Goal: Use online tool/utility: Utilize a website feature to perform a specific function

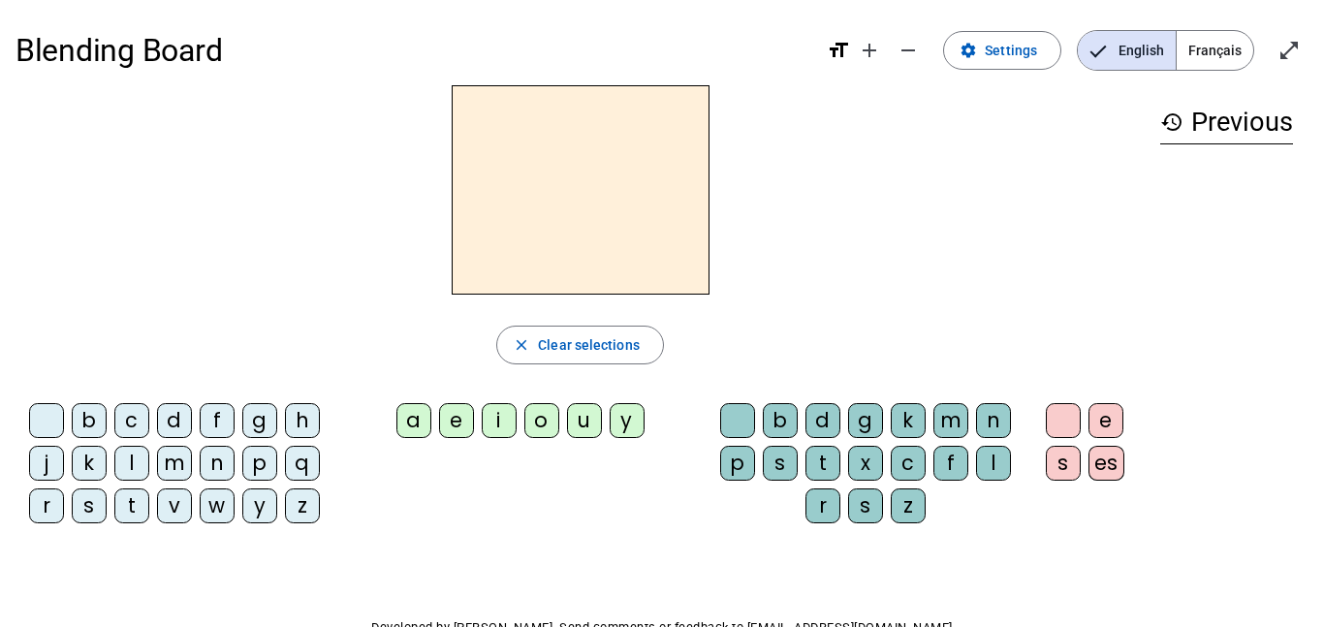
click at [174, 419] on div "d" at bounding box center [174, 420] width 35 height 35
click at [574, 422] on div "u" at bounding box center [584, 420] width 35 height 35
click at [918, 459] on div "c" at bounding box center [908, 463] width 35 height 35
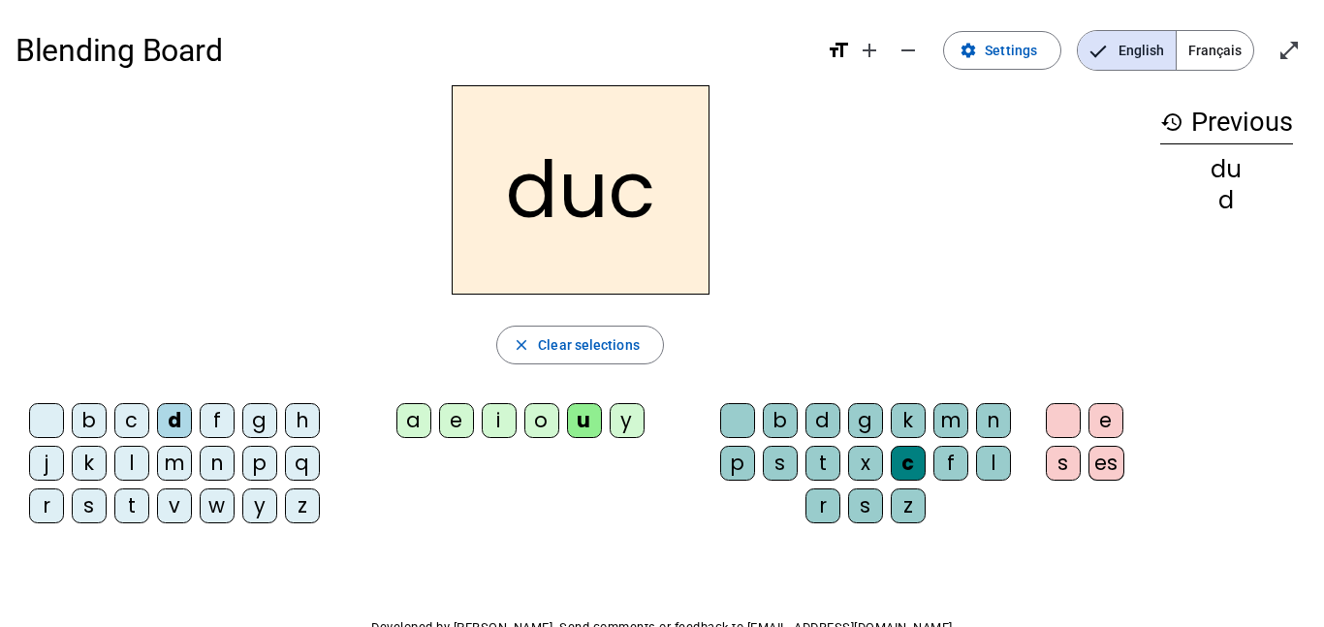
click at [731, 416] on div at bounding box center [737, 420] width 35 height 35
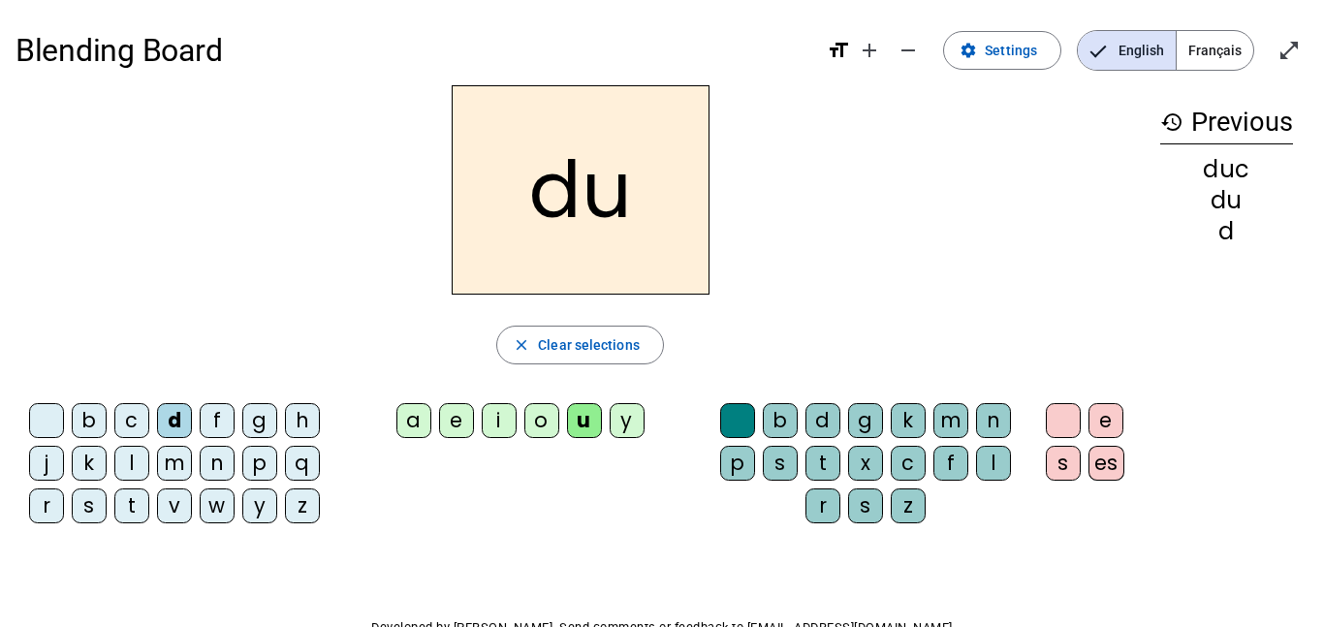
click at [465, 423] on div "e" at bounding box center [456, 420] width 35 height 35
click at [216, 463] on div "n" at bounding box center [217, 463] width 35 height 35
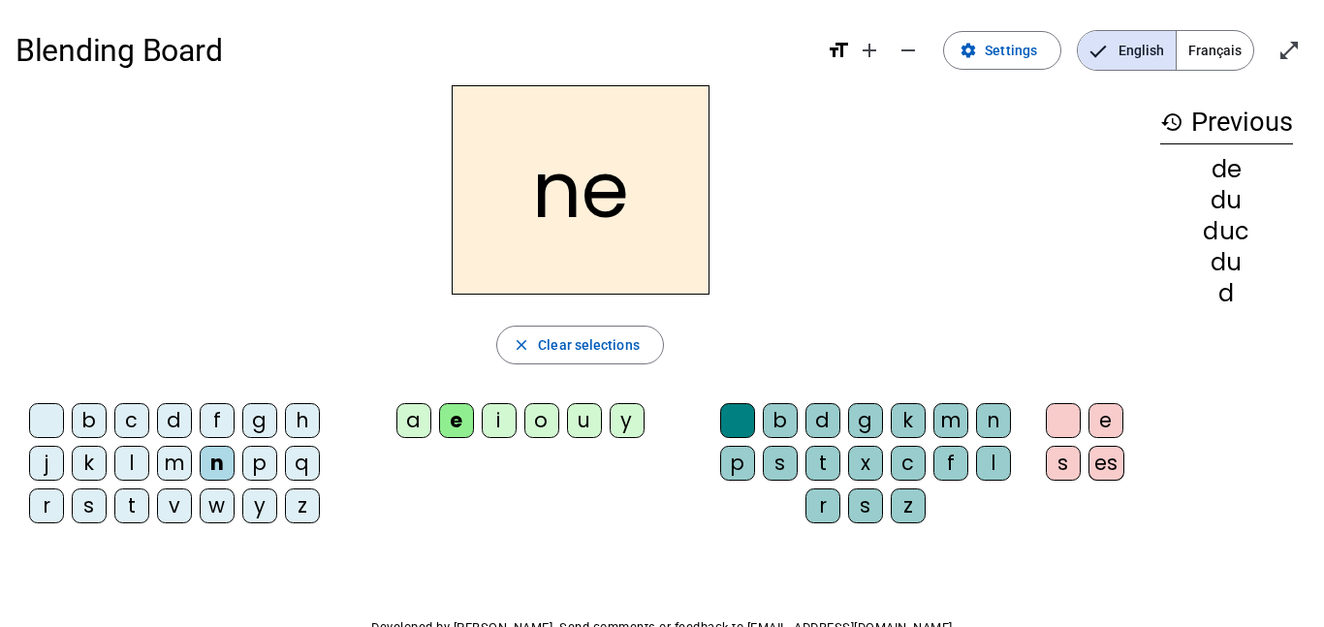
click at [173, 460] on div "m" at bounding box center [174, 463] width 35 height 35
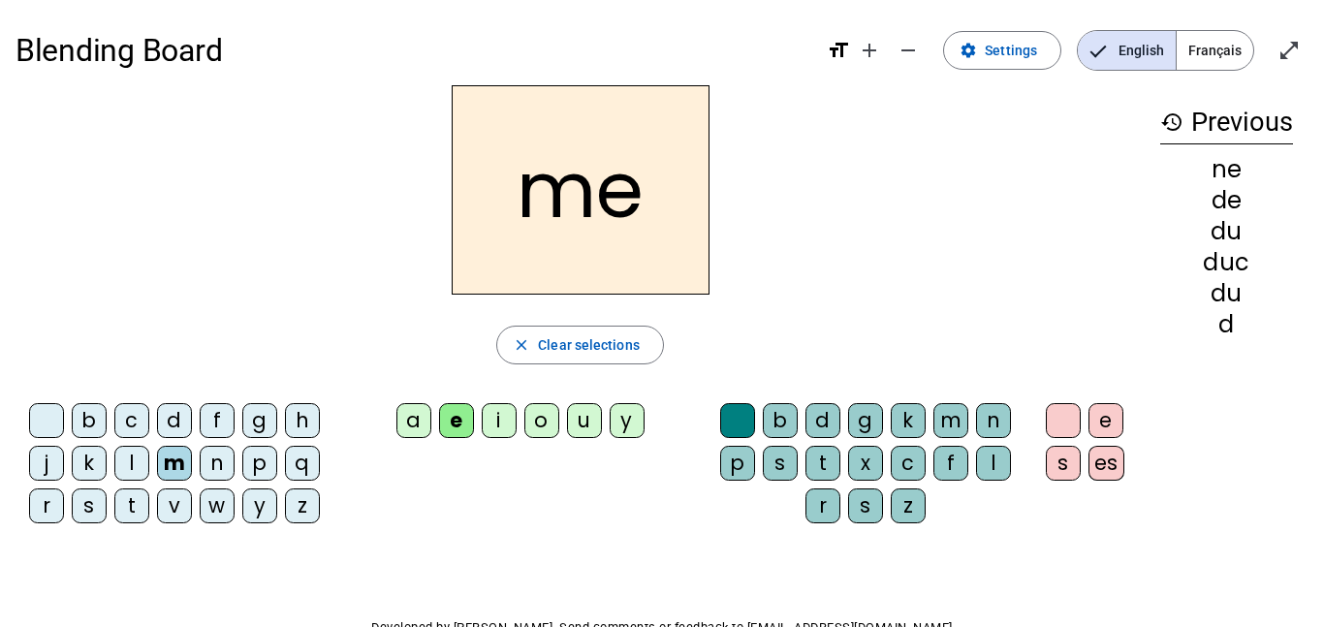
click at [91, 504] on div "s" at bounding box center [89, 505] width 35 height 35
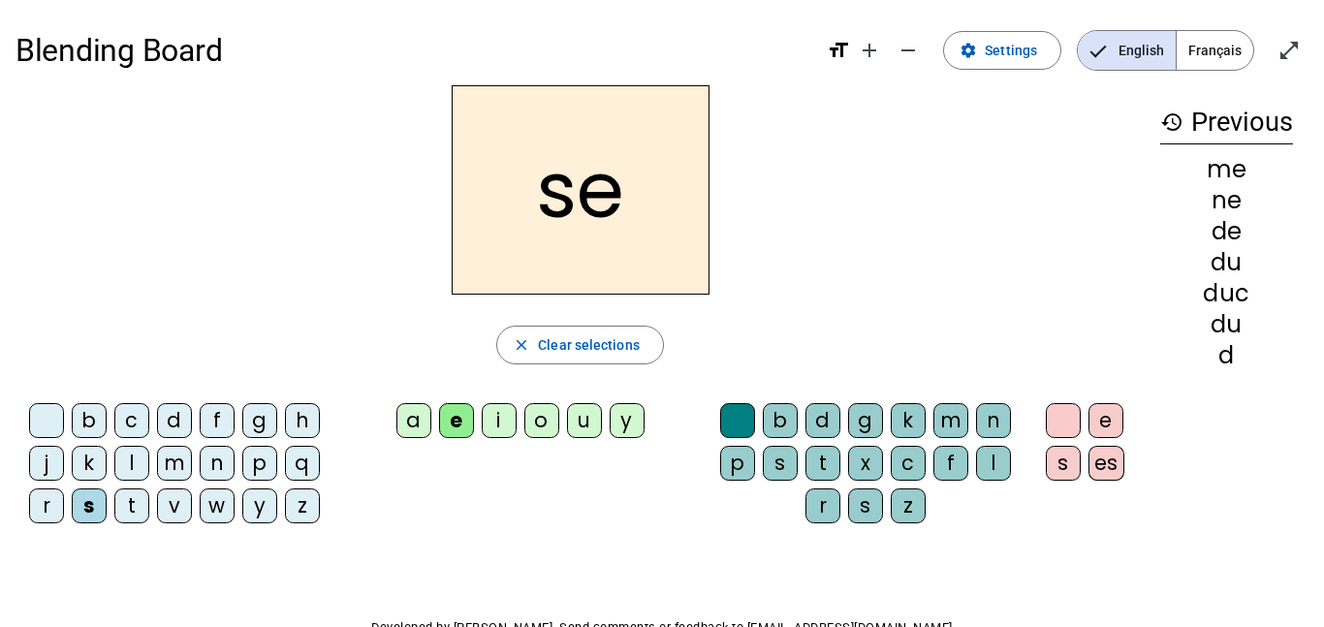
click at [581, 421] on div "u" at bounding box center [584, 420] width 35 height 35
click at [174, 424] on div "d" at bounding box center [174, 420] width 35 height 35
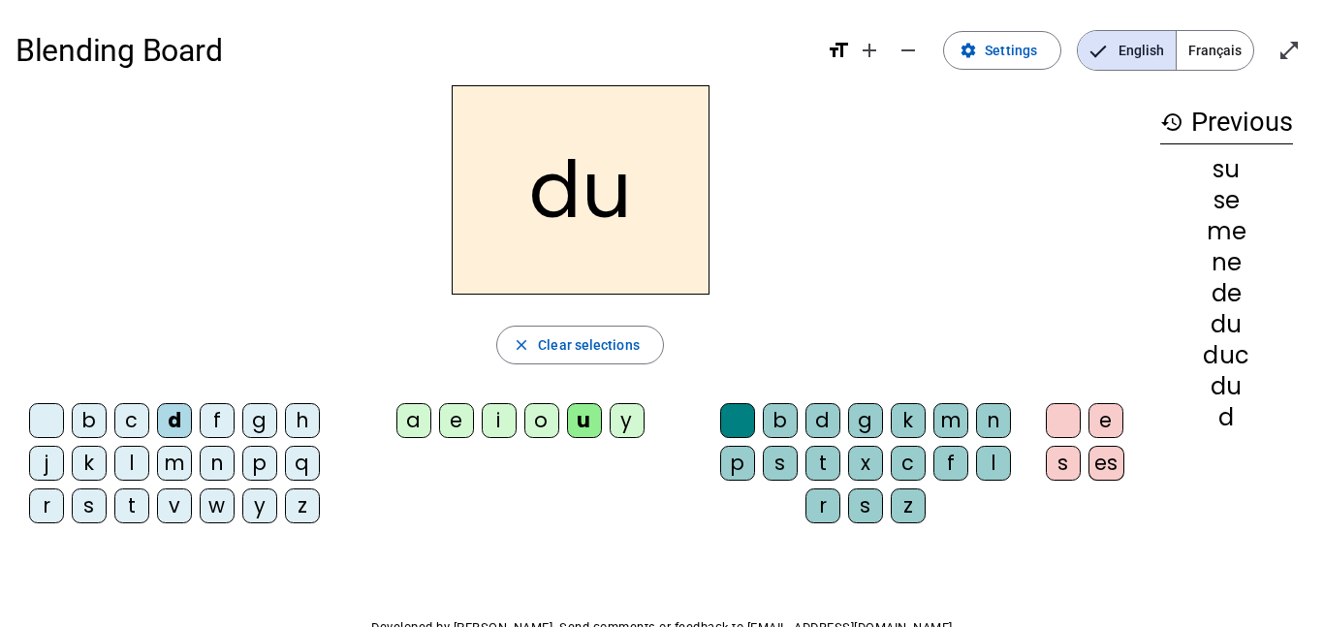
click at [129, 468] on div "l" at bounding box center [131, 463] width 35 height 35
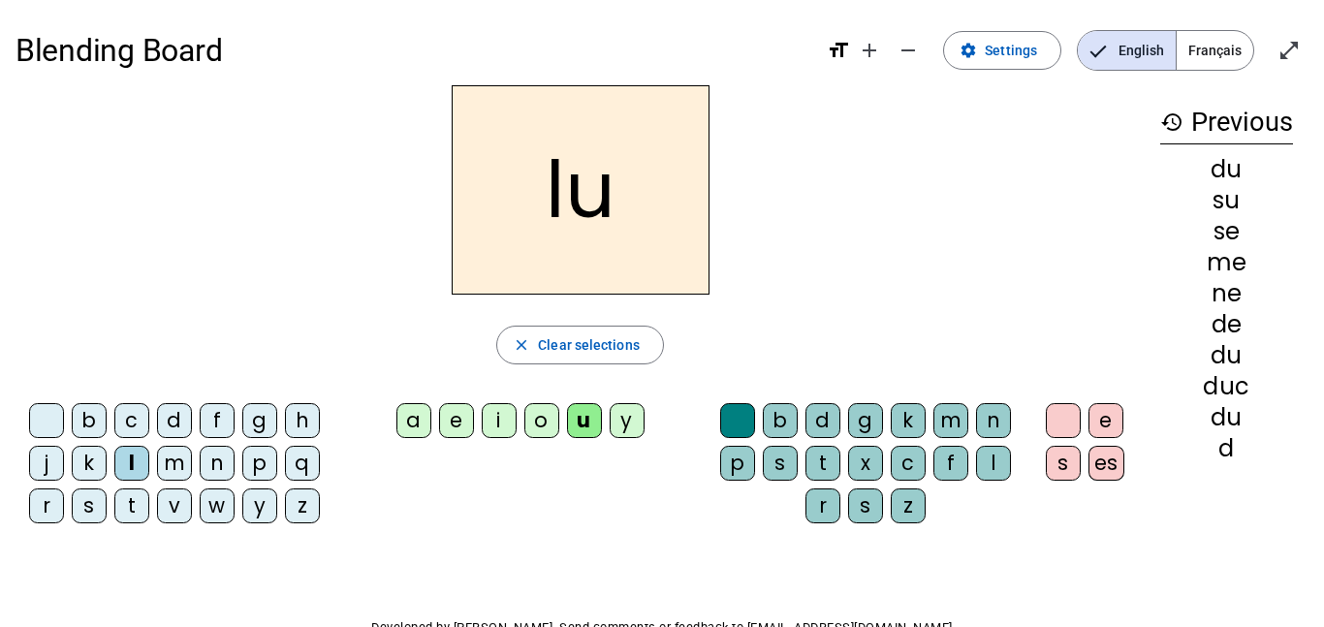
click at [411, 418] on div "a" at bounding box center [413, 420] width 35 height 35
click at [911, 469] on div "c" at bounding box center [908, 463] width 35 height 35
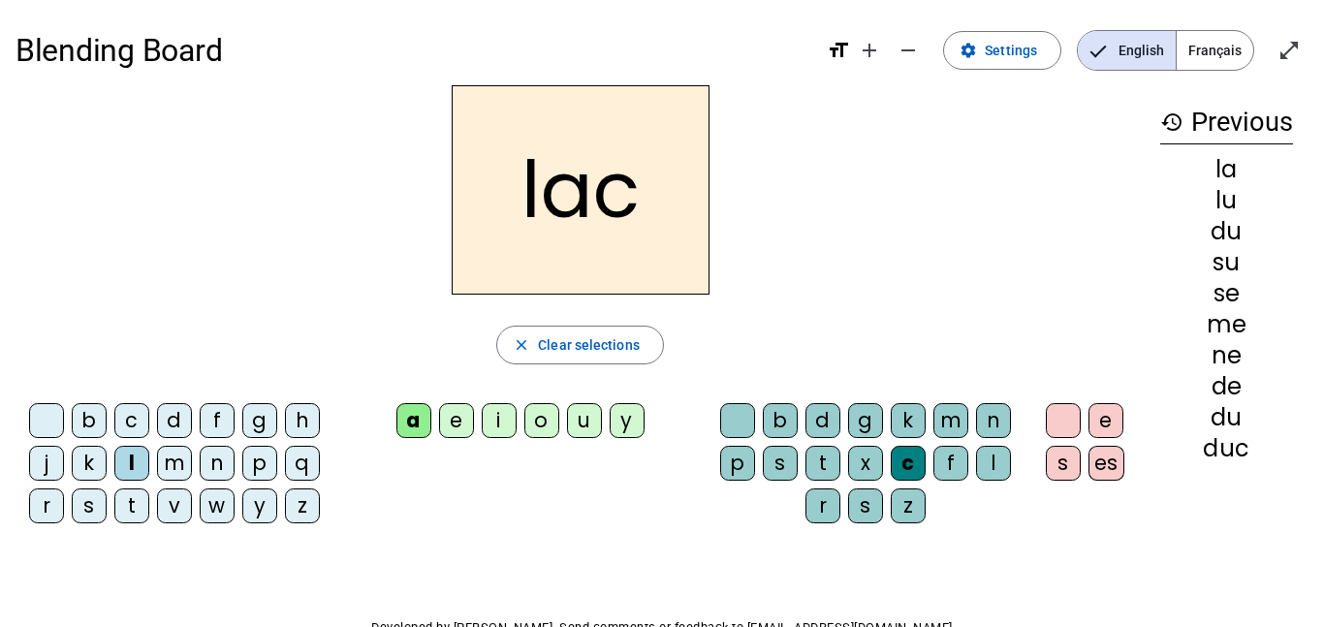
click at [142, 502] on div "t" at bounding box center [131, 505] width 35 height 35
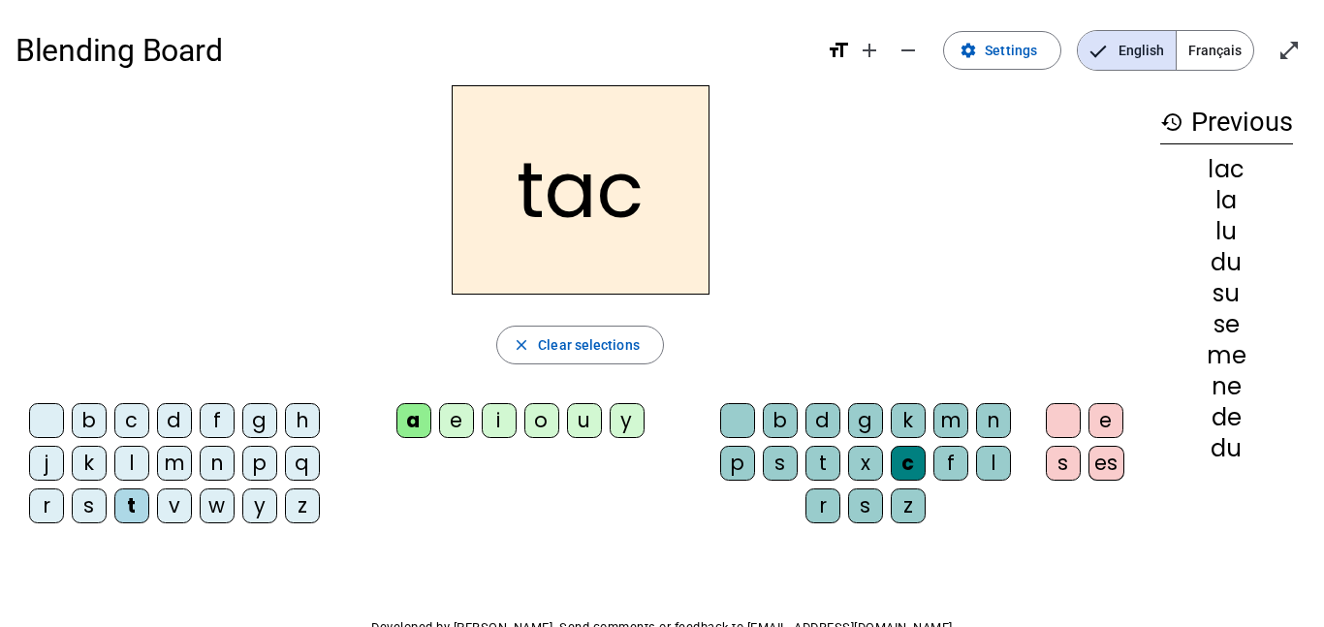
click at [85, 417] on div "b" at bounding box center [89, 420] width 35 height 35
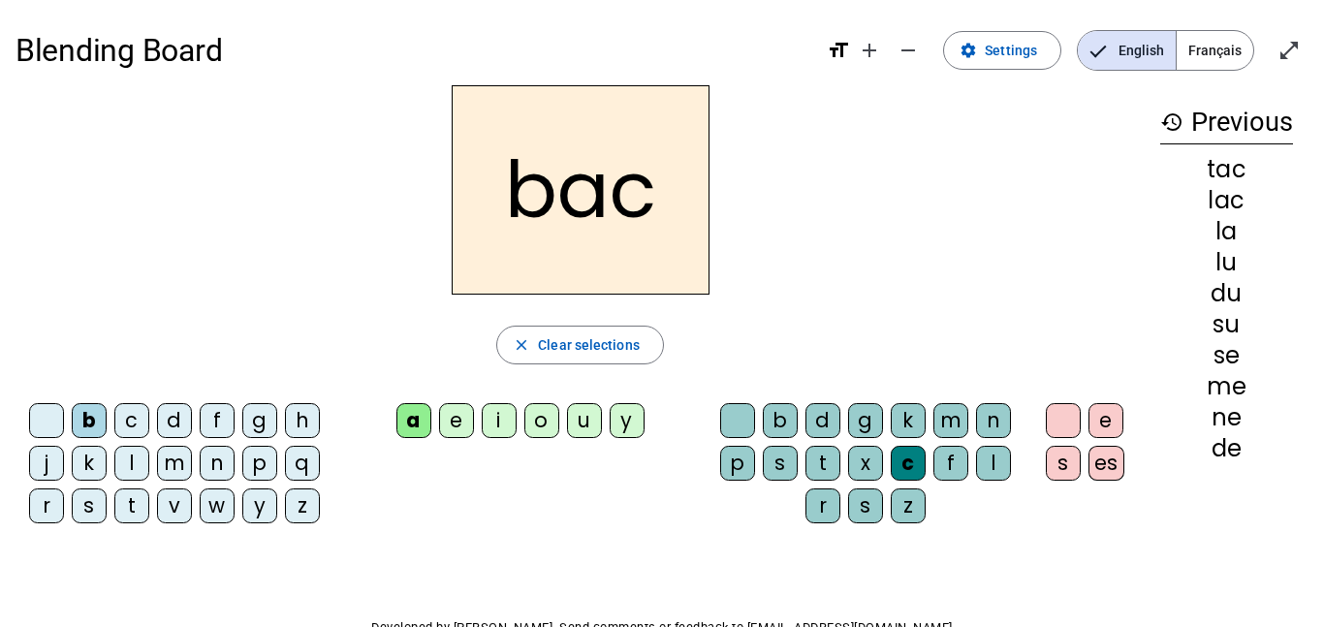
click at [87, 512] on div "s" at bounding box center [89, 505] width 35 height 35
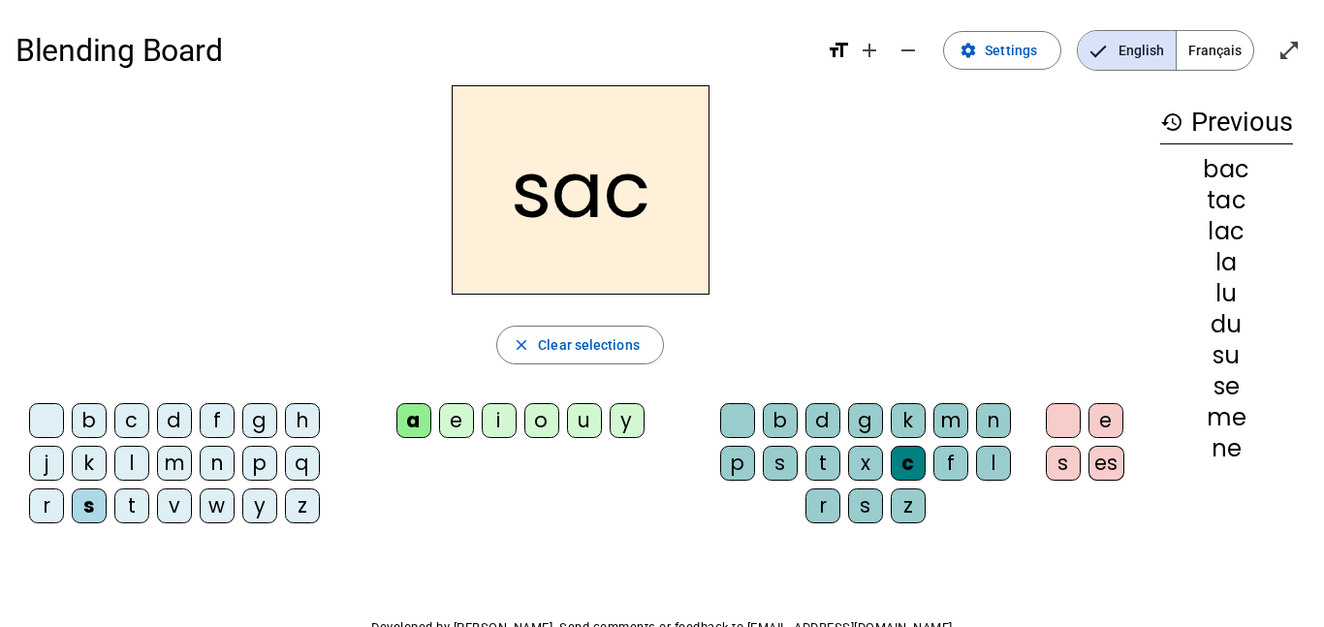
click at [440, 415] on div "e" at bounding box center [456, 420] width 35 height 35
click at [997, 458] on div "l" at bounding box center [993, 463] width 35 height 35
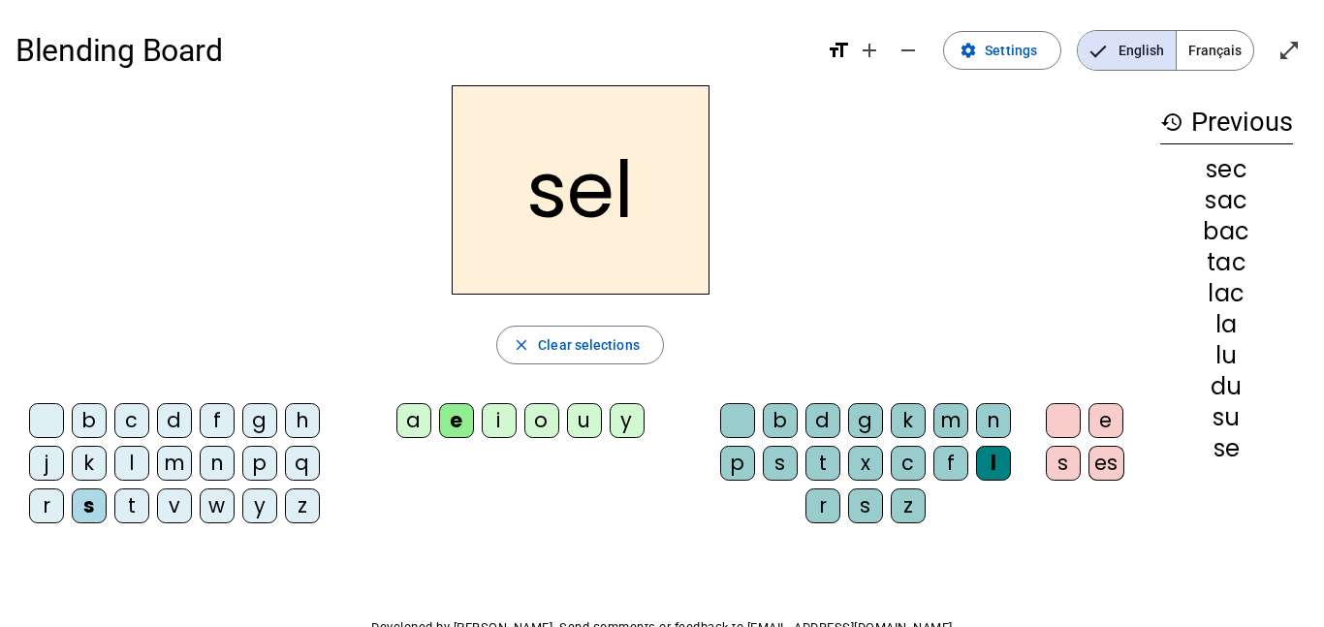
click at [543, 420] on div "o" at bounding box center [541, 420] width 35 height 35
